Goal: Register for event/course

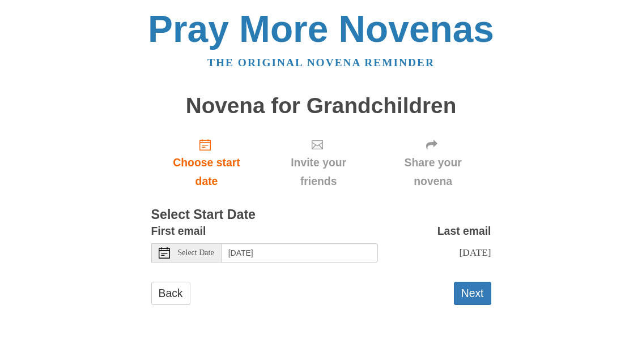
click at [198, 251] on span "Select Date" at bounding box center [196, 253] width 36 height 8
click at [470, 292] on button "Next" at bounding box center [472, 293] width 37 height 23
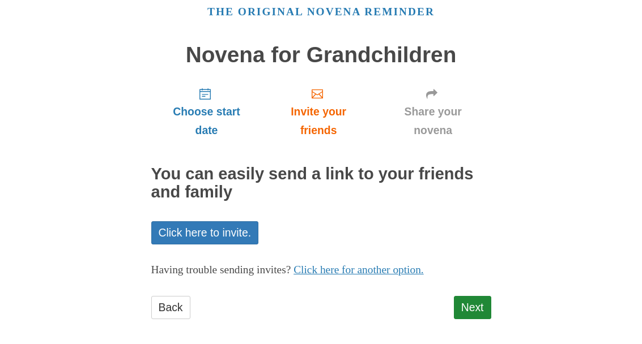
scroll to position [54, 0]
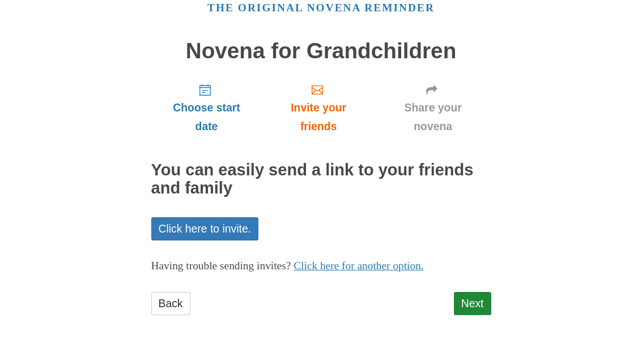
click at [471, 301] on link "Next" at bounding box center [472, 304] width 37 height 23
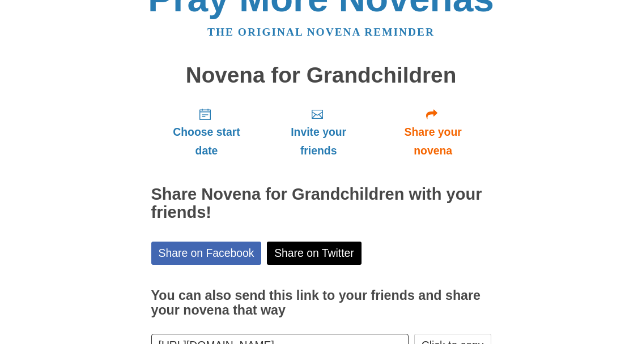
scroll to position [42, 0]
